Goal: Complete application form: Complete application form

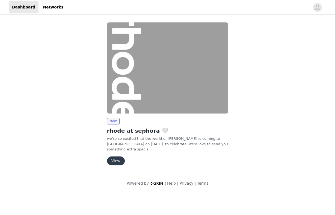
click at [116, 159] on button "View" at bounding box center [116, 160] width 18 height 9
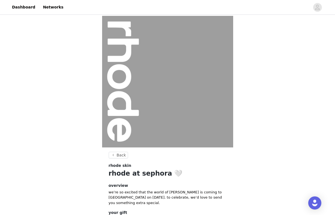
scroll to position [44, 0]
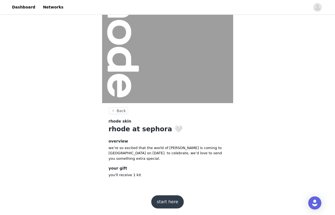
click at [167, 200] on button "start here" at bounding box center [167, 201] width 32 height 13
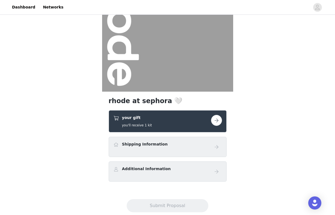
scroll to position [58, 0]
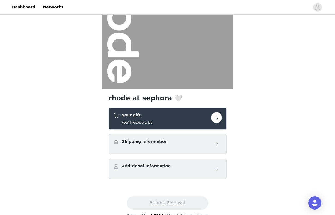
click at [216, 117] on button "button" at bounding box center [216, 117] width 11 height 11
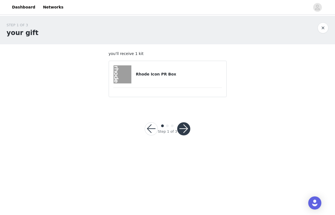
click at [180, 127] on button "button" at bounding box center [183, 128] width 13 height 13
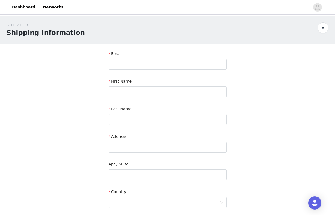
click at [150, 58] on div "Email" at bounding box center [168, 55] width 118 height 8
click at [150, 64] on input "text" at bounding box center [168, 64] width 118 height 11
type input "[EMAIL_ADDRESS][DOMAIN_NAME]"
type input "Aspen"
type input "[PERSON_NAME]"
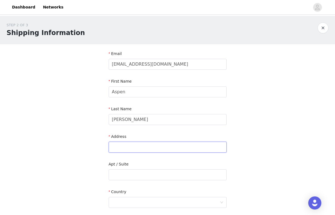
type input "[STREET_ADDRESS]"
type input "Unit 209"
type input "[GEOGRAPHIC_DATA]"
type input "91203"
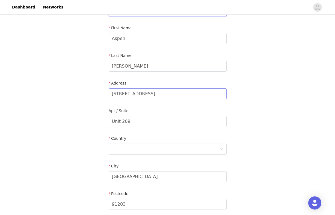
scroll to position [56, 0]
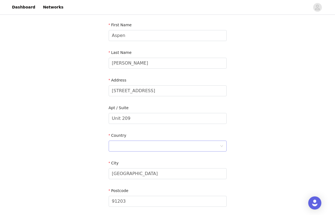
click at [130, 148] on div at bounding box center [166, 146] width 108 height 10
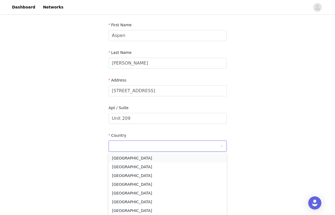
type input "[GEOGRAPHIC_DATA]"
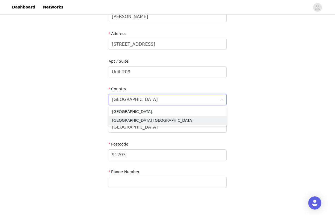
scroll to position [112, 0]
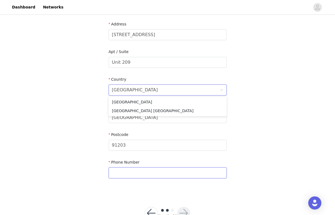
click at [142, 171] on input "text" at bounding box center [168, 172] width 118 height 11
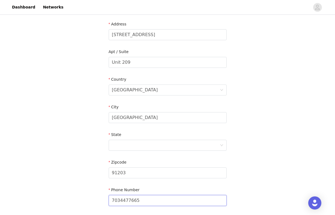
scroll to position [157, 0]
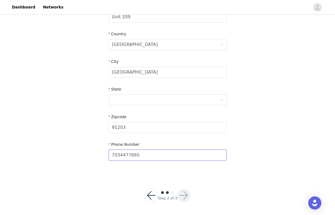
type input "7034477665"
click at [183, 99] on div at bounding box center [166, 99] width 108 height 10
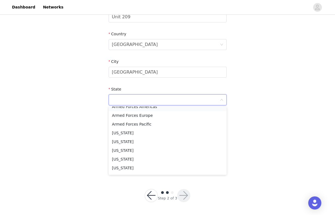
scroll to position [53, 0]
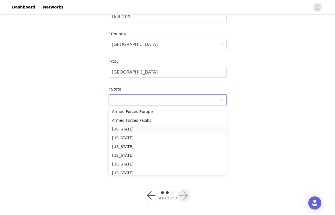
click at [124, 128] on li "[US_STATE]" at bounding box center [168, 128] width 118 height 9
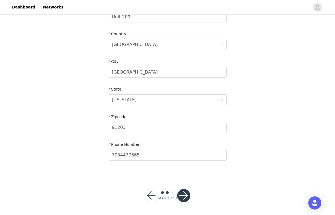
click at [185, 194] on button "button" at bounding box center [183, 195] width 13 height 13
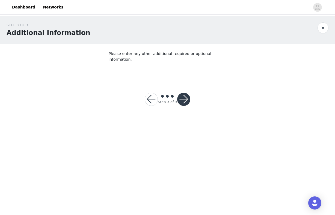
click at [184, 94] on button "button" at bounding box center [183, 99] width 13 height 13
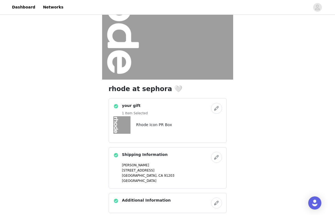
scroll to position [112, 0]
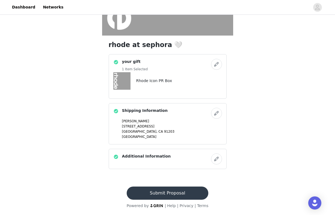
click at [153, 194] on button "Submit Proposal" at bounding box center [168, 192] width 82 height 13
